Goal: Check status: Check status

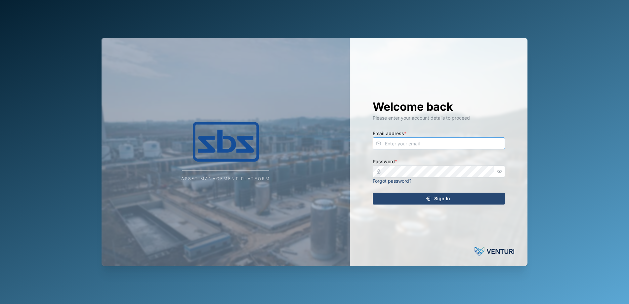
type input "[PERSON_NAME][EMAIL_ADDRESS][DOMAIN_NAME]"
click at [440, 199] on span "Sign In" at bounding box center [442, 198] width 16 height 11
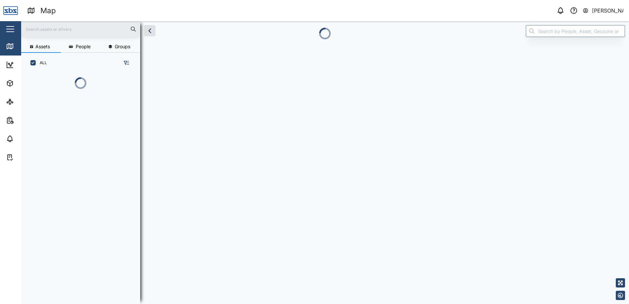
scroll to position [223, 103]
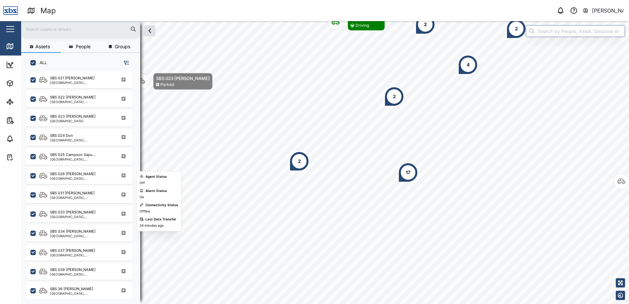
scroll to position [654, 0]
click at [78, 269] on div "SBS 039 [PERSON_NAME]" at bounding box center [81, 270] width 63 height 6
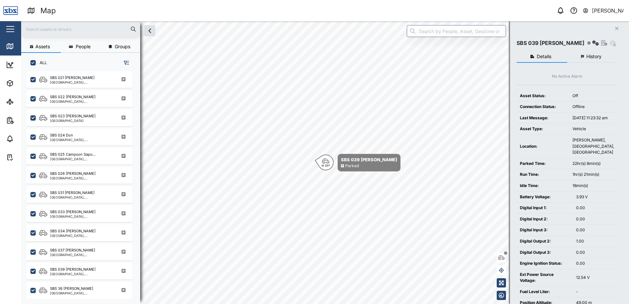
click at [597, 57] on span "History" at bounding box center [593, 56] width 15 height 5
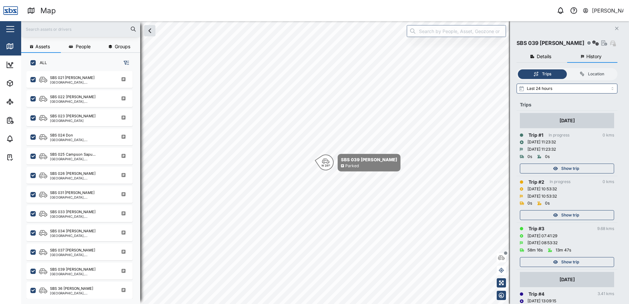
click at [566, 262] on span "Show trip" at bounding box center [570, 261] width 18 height 9
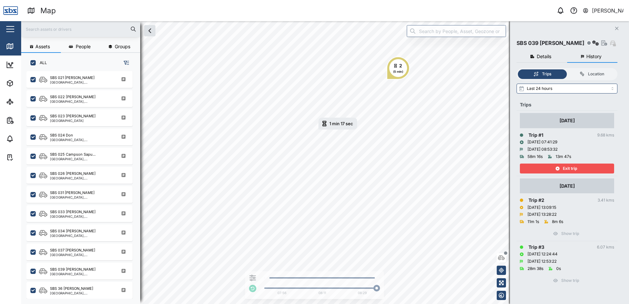
click at [599, 168] on div "Exit trip" at bounding box center [566, 168] width 86 height 9
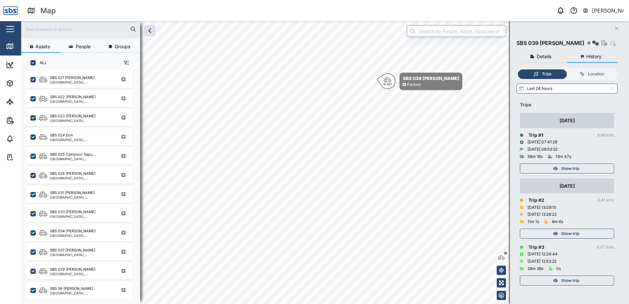
click at [619, 27] on button "Close" at bounding box center [616, 28] width 9 height 9
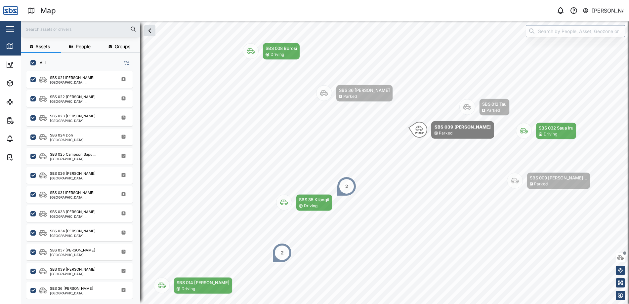
click at [603, 6] on div "[PERSON_NAME]" at bounding box center [596, 10] width 55 height 9
click at [603, 12] on div "[PERSON_NAME]" at bounding box center [608, 11] width 32 height 8
click at [563, 48] on link "Sign Out" at bounding box center [581, 42] width 79 height 15
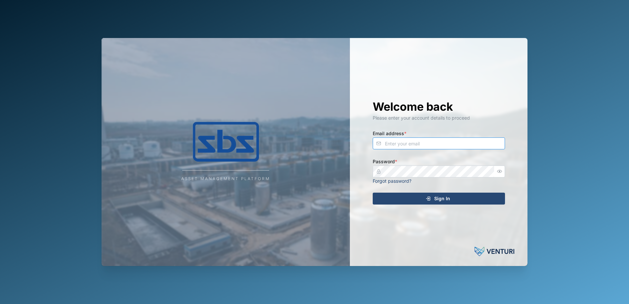
type input "[PERSON_NAME][EMAIL_ADDRESS][DOMAIN_NAME]"
